Goal: Task Accomplishment & Management: Complete application form

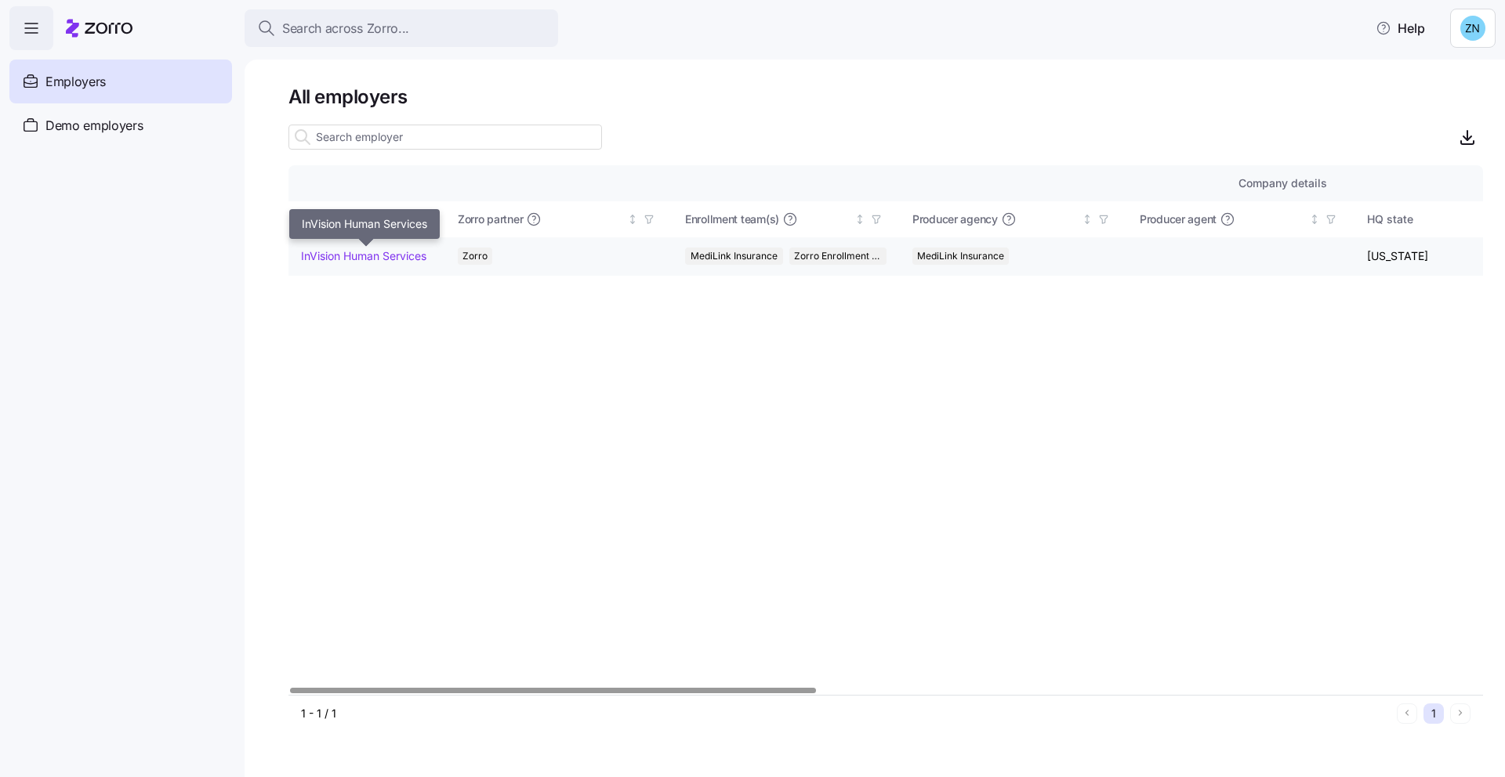
click at [326, 251] on link "InVision Human Services" at bounding box center [363, 256] width 125 height 16
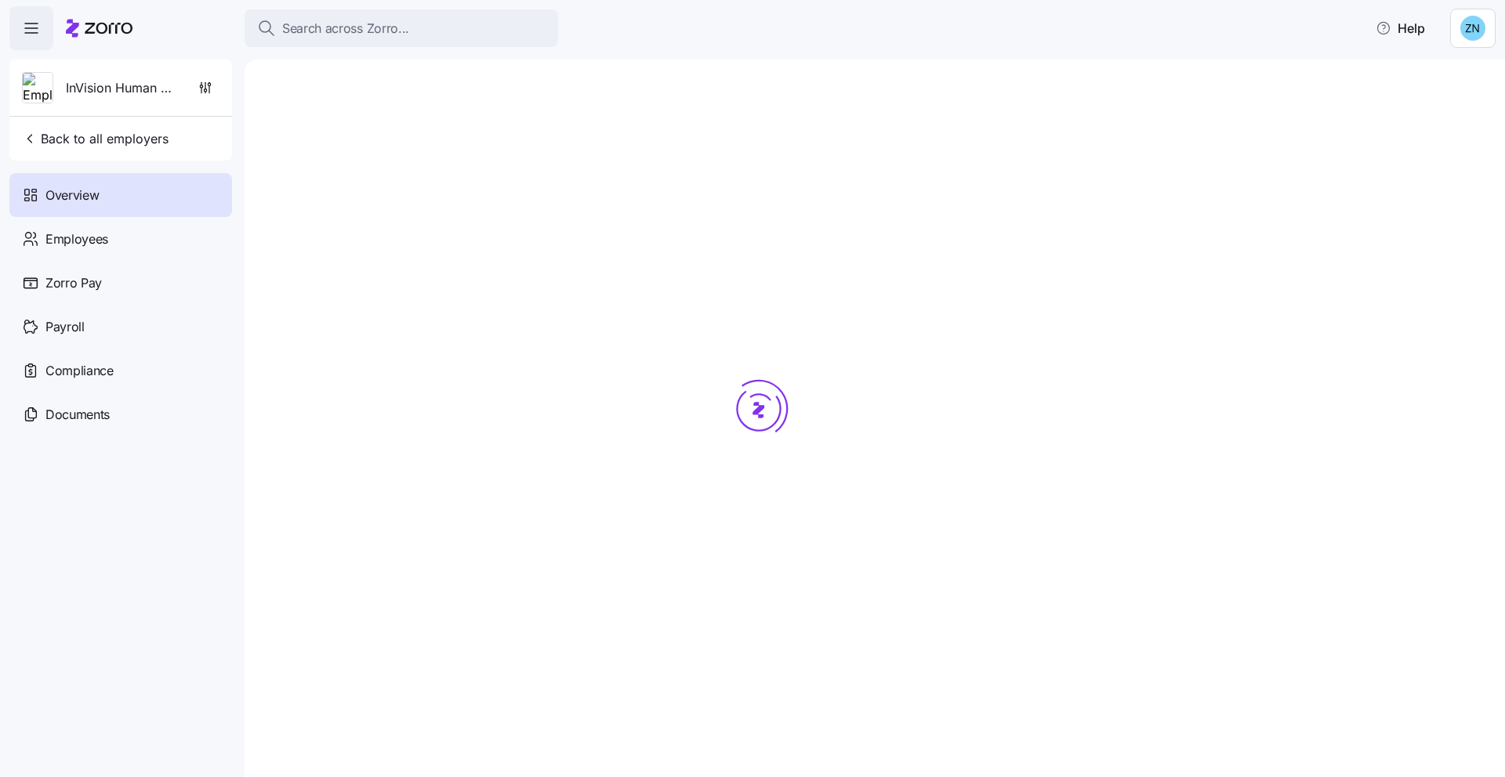
click at [374, 6] on div "Search across Zorro... Help" at bounding box center [752, 28] width 1486 height 44
click at [379, 28] on span "Search across Zorro..." at bounding box center [345, 29] width 127 height 20
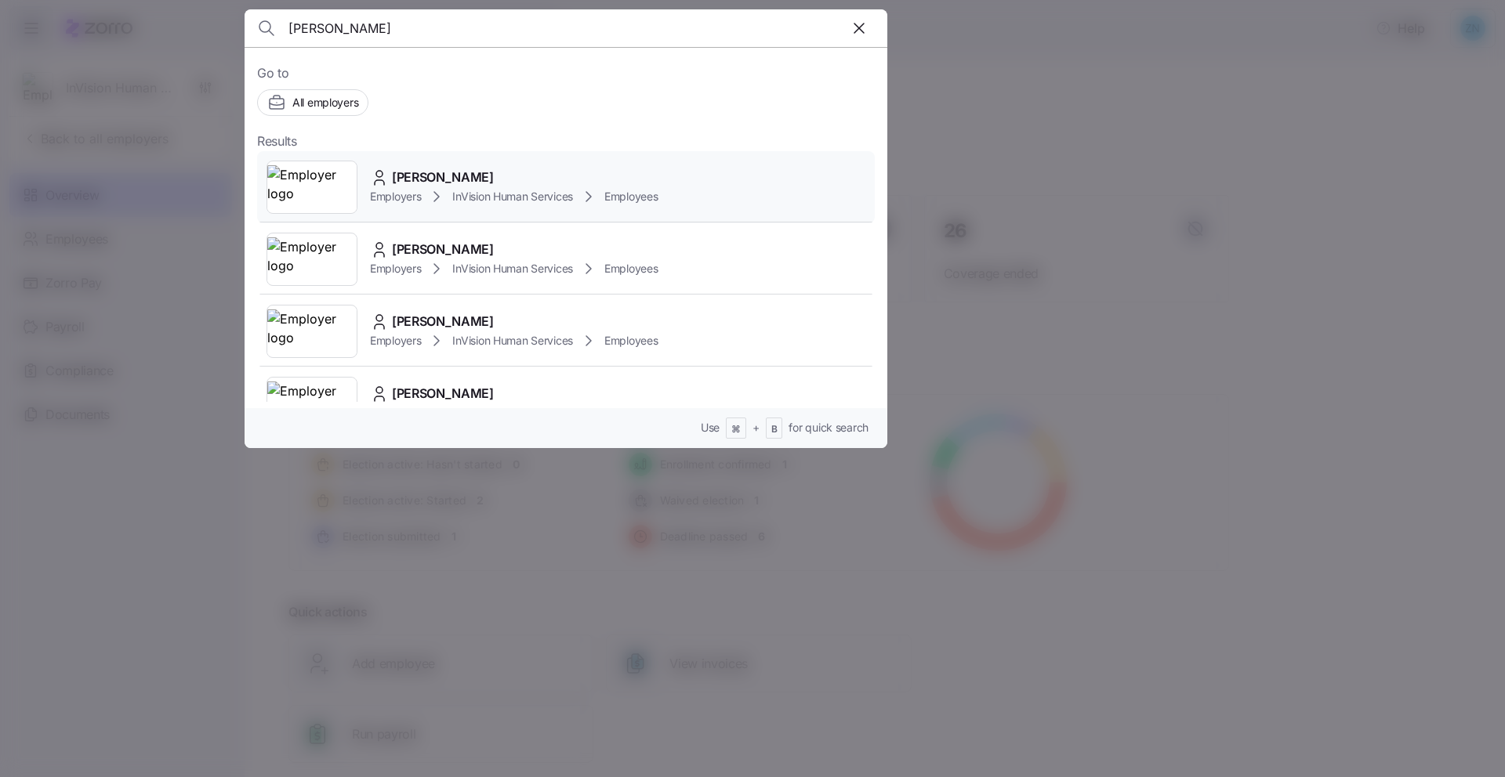
type input "william"
click at [410, 187] on div "Employers InVision Human Services Employees" at bounding box center [514, 196] width 288 height 19
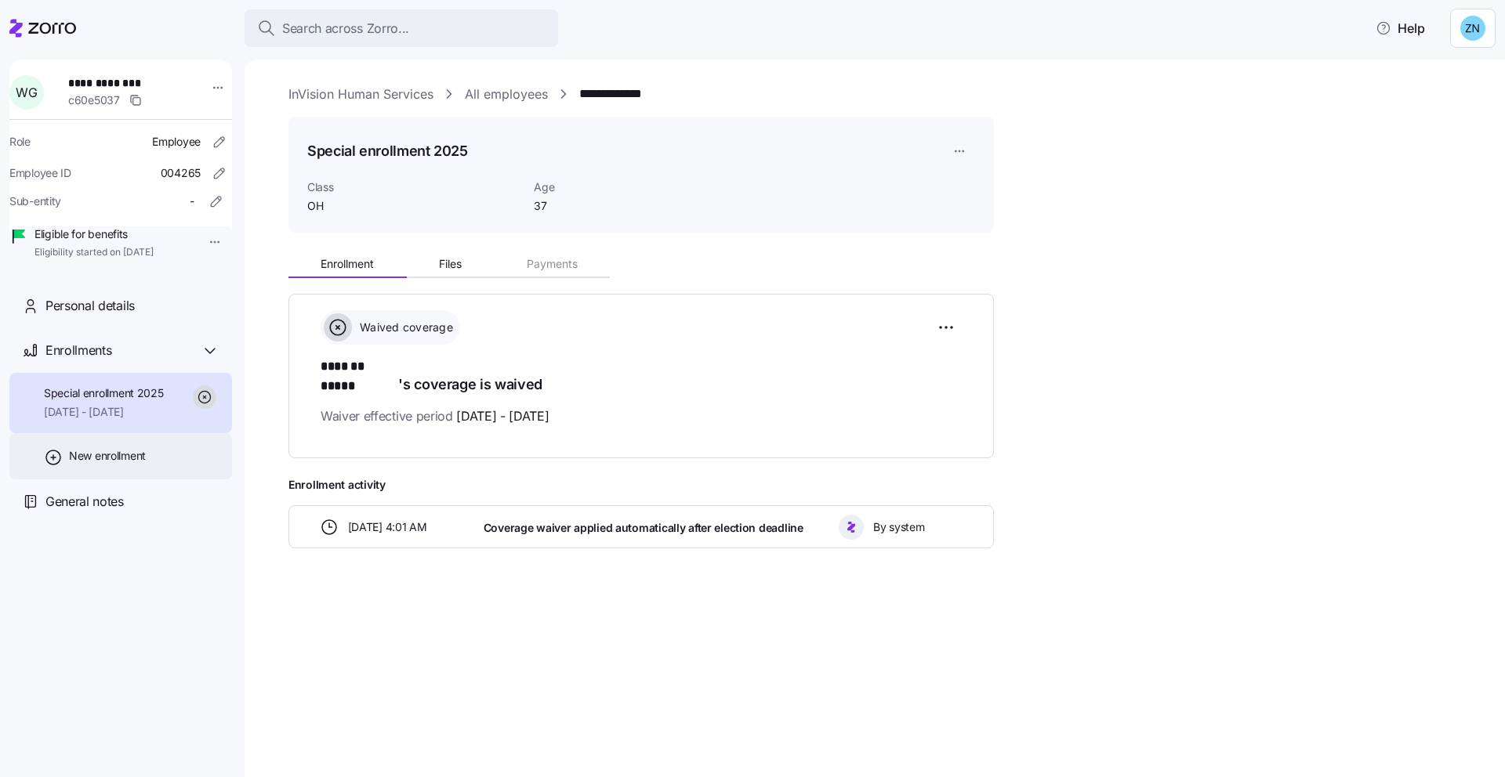
click at [166, 475] on div "New enrollment" at bounding box center [120, 456] width 223 height 46
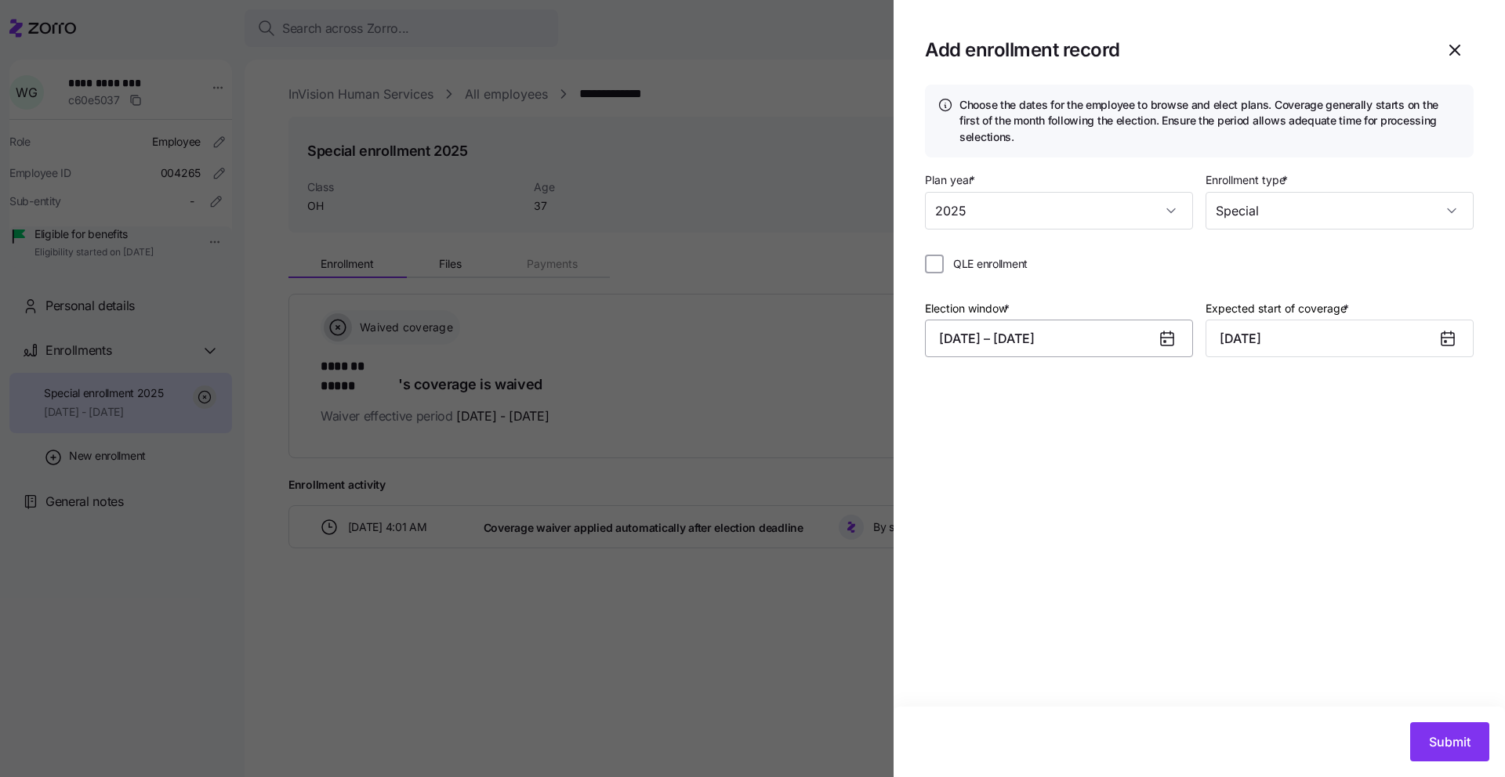
click at [1056, 337] on button "08/27/2025 – 09/20/2025" at bounding box center [1059, 339] width 268 height 38
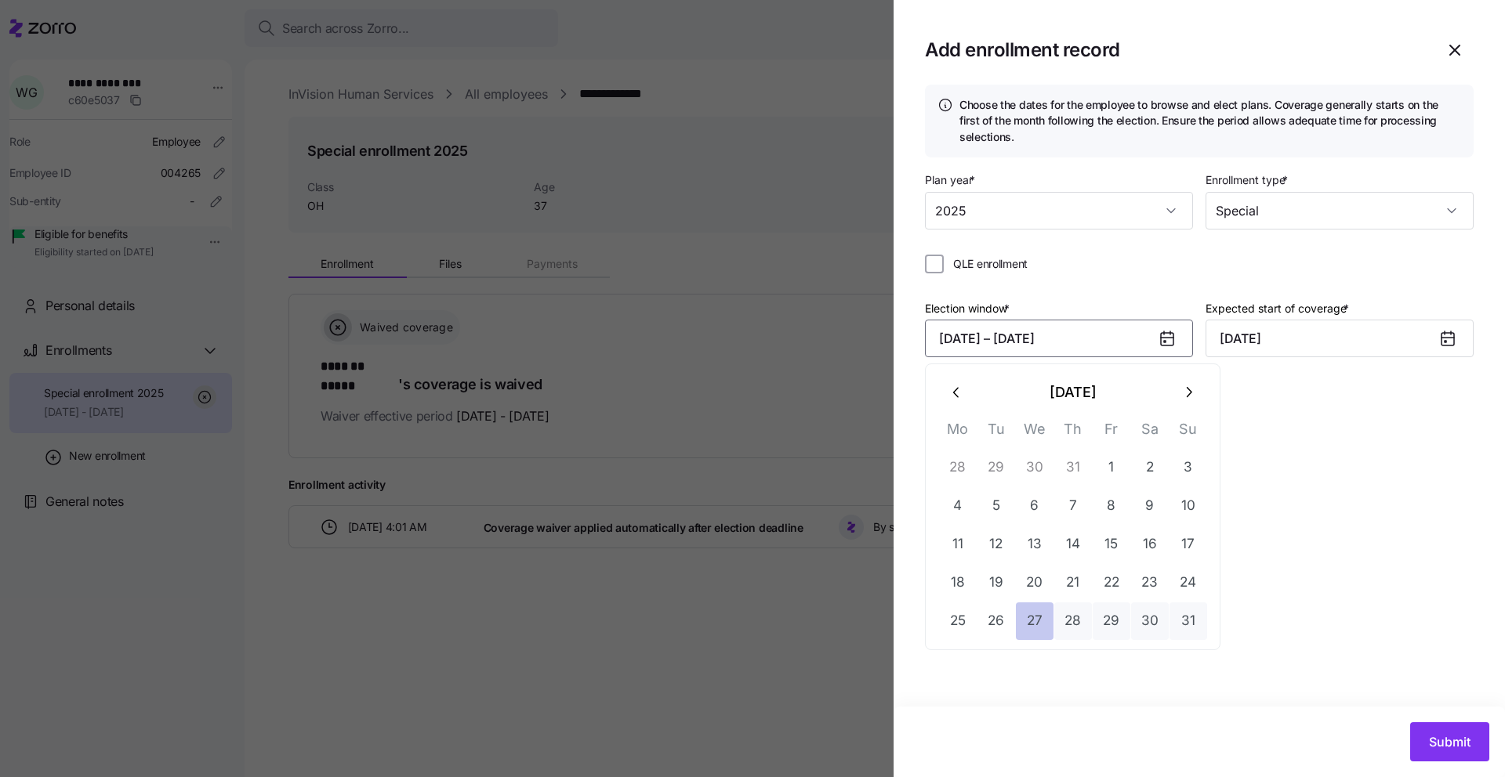
click at [1046, 632] on button "27" at bounding box center [1035, 622] width 38 height 38
click at [1099, 622] on button "29" at bounding box center [1111, 622] width 38 height 38
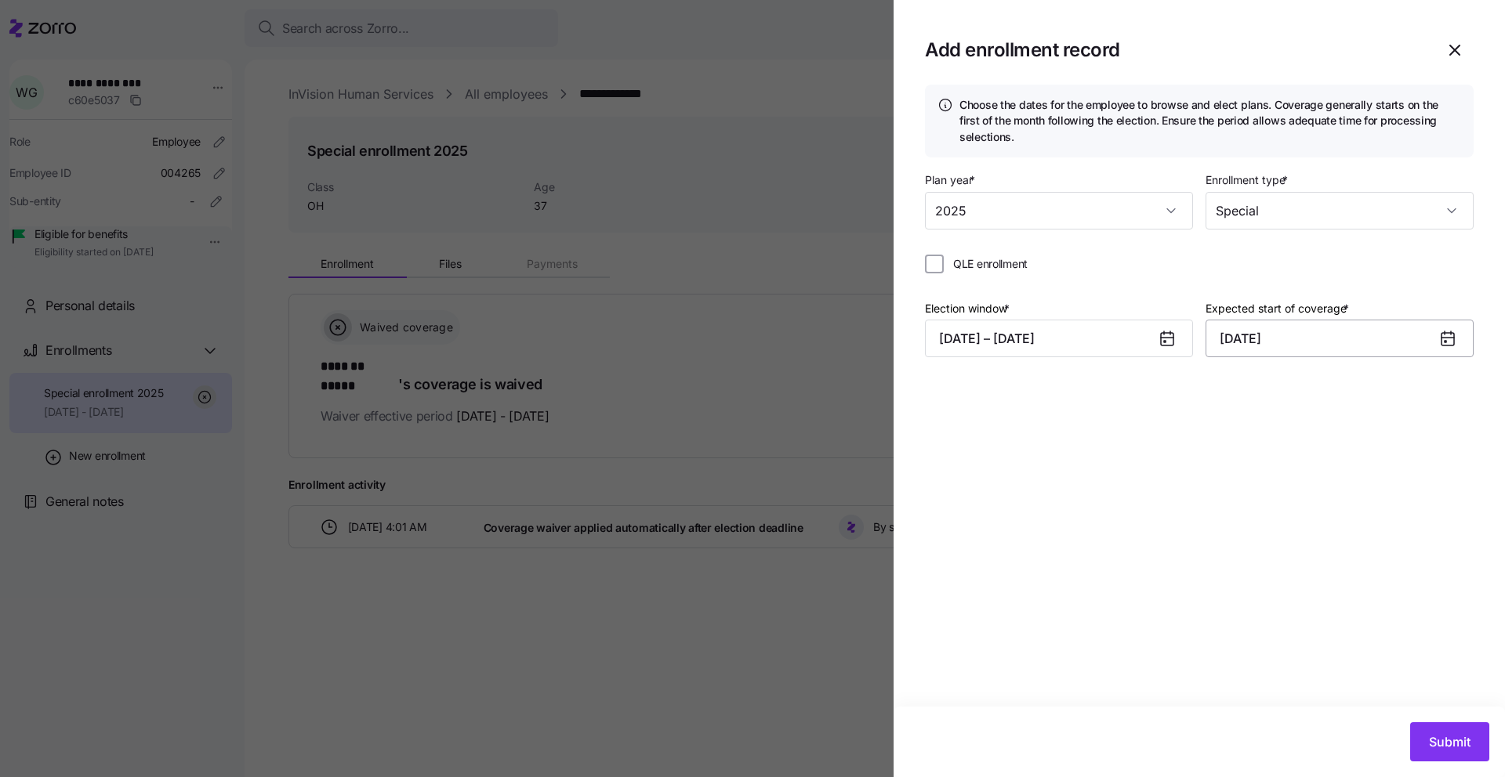
click at [1299, 346] on input "October 1, 2025" at bounding box center [1339, 339] width 268 height 38
click at [1232, 392] on icon "button" at bounding box center [1237, 392] width 17 height 17
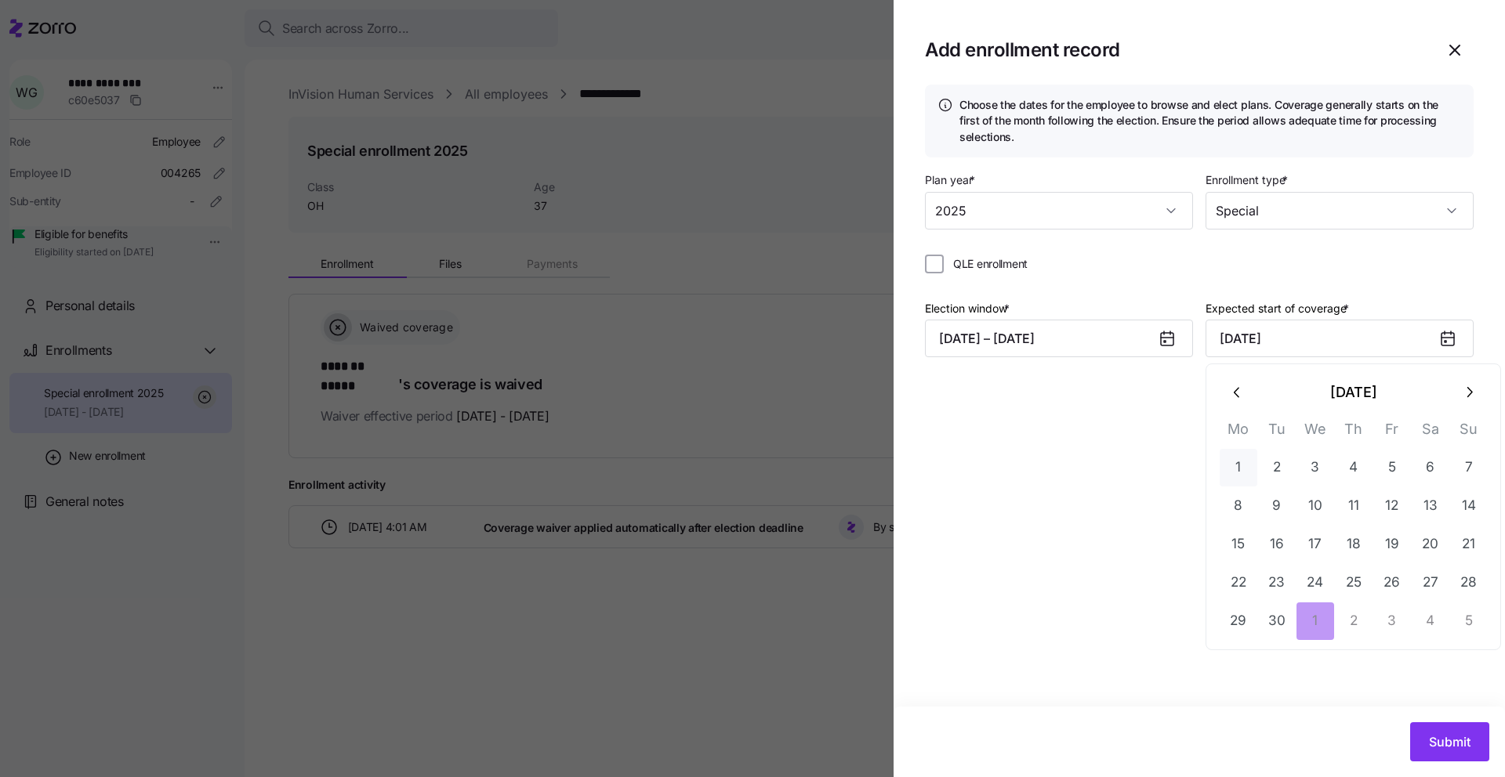
click at [1250, 462] on button "1" at bounding box center [1238, 468] width 38 height 38
type input "September 1, 2025"
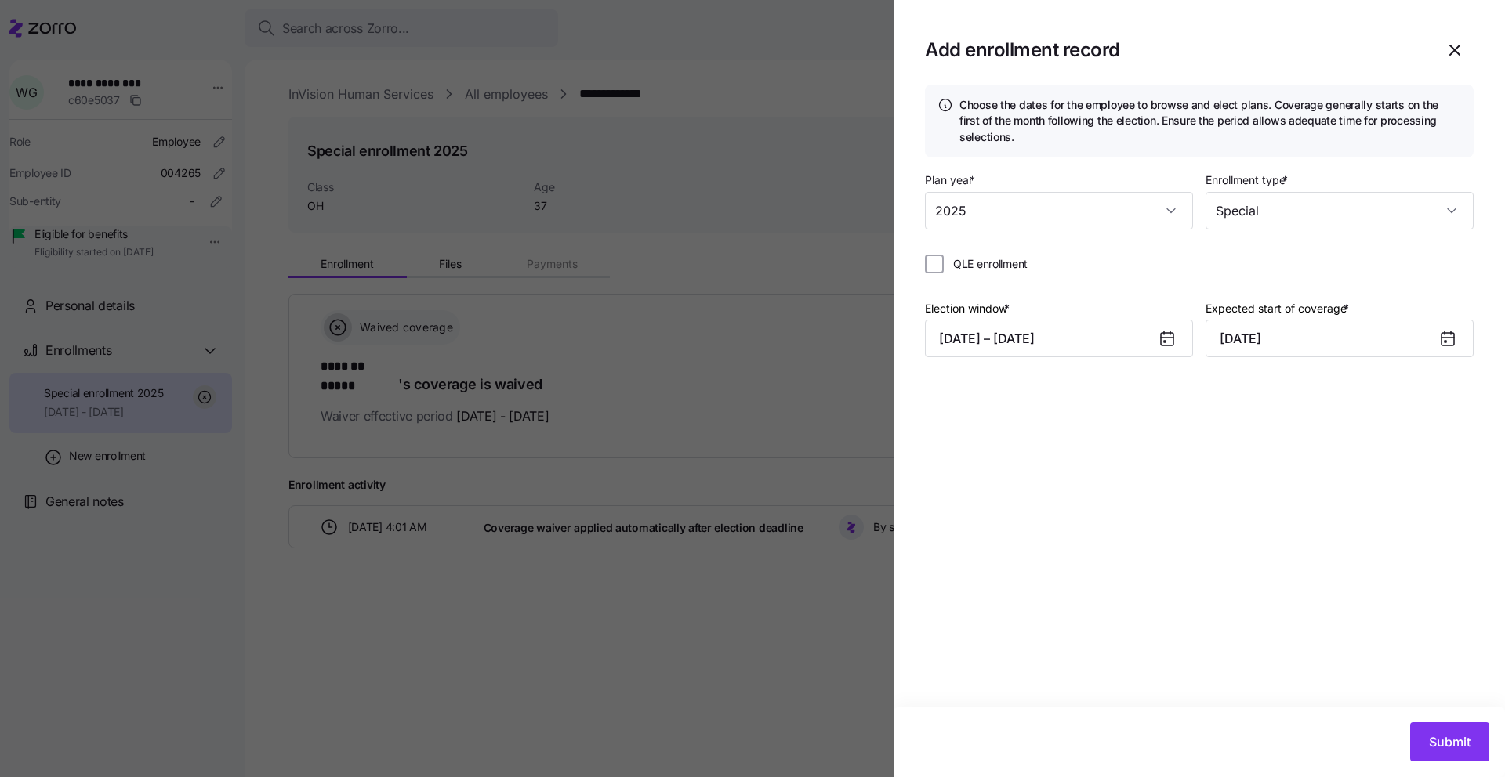
click at [1249, 462] on div "Choose the dates for the employee to browse and elect plans. Coverage generally…" at bounding box center [1198, 396] width 611 height 622
click at [1259, 551] on div "Choose the dates for the employee to browse and elect plans. Coverage generally…" at bounding box center [1198, 396] width 611 height 622
click at [1426, 734] on button "Submit" at bounding box center [1449, 742] width 79 height 39
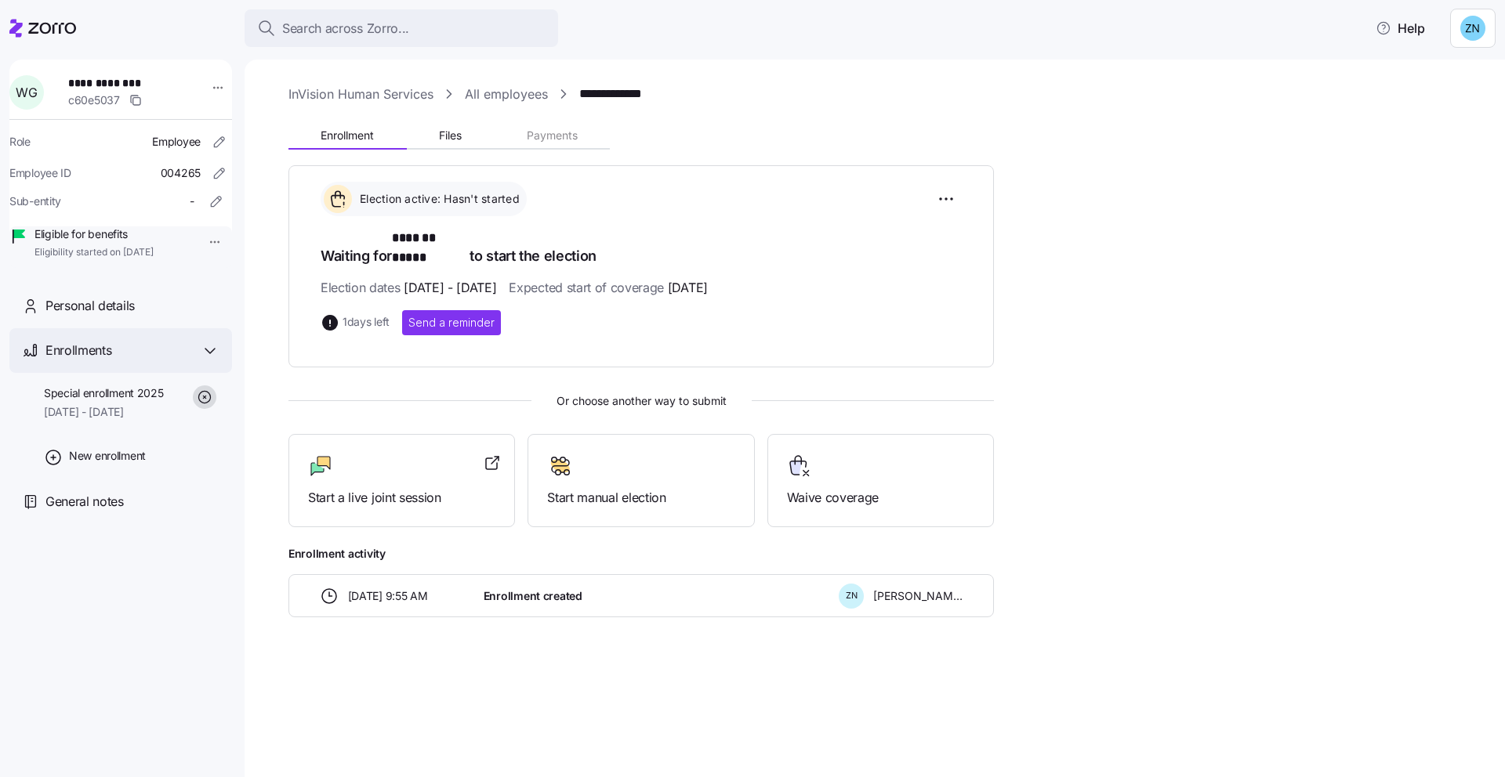
click at [192, 360] on div "Enrollments" at bounding box center [132, 351] width 174 height 20
click at [188, 667] on div "**********" at bounding box center [120, 410] width 223 height 700
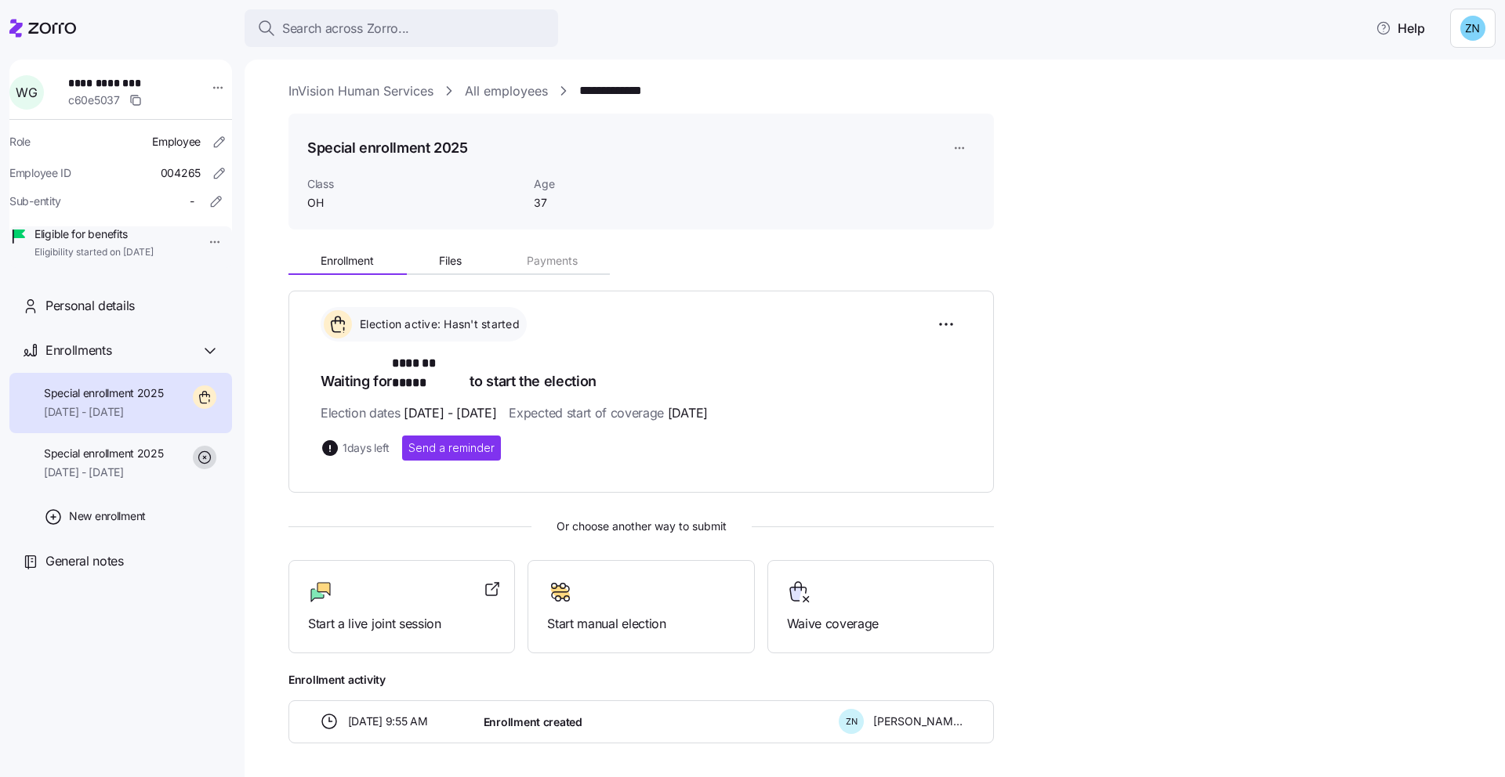
scroll to position [6, 0]
click at [422, 577] on div at bounding box center [401, 589] width 187 height 25
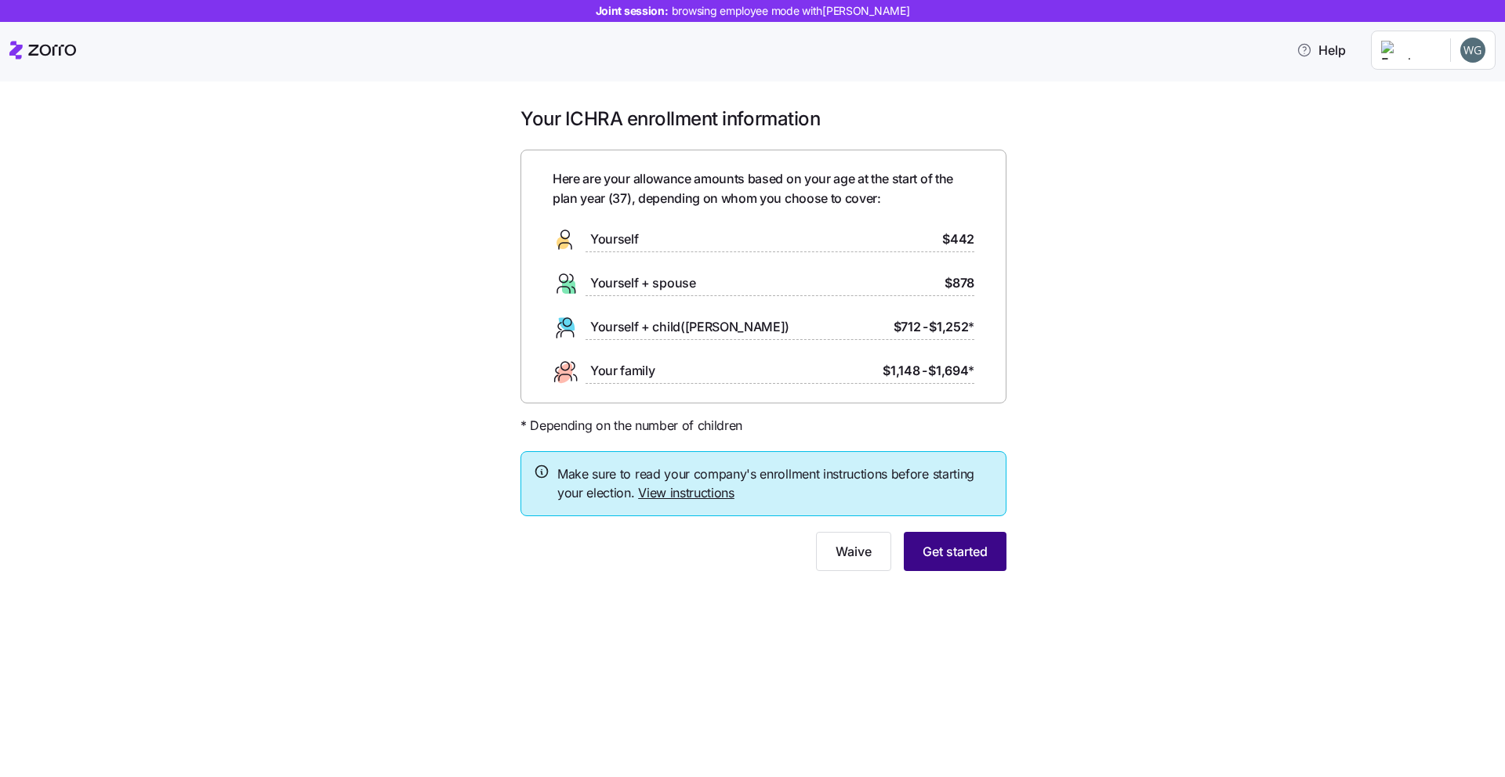
click at [981, 553] on span "Get started" at bounding box center [954, 551] width 65 height 19
